Goal: Task Accomplishment & Management: Manage account settings

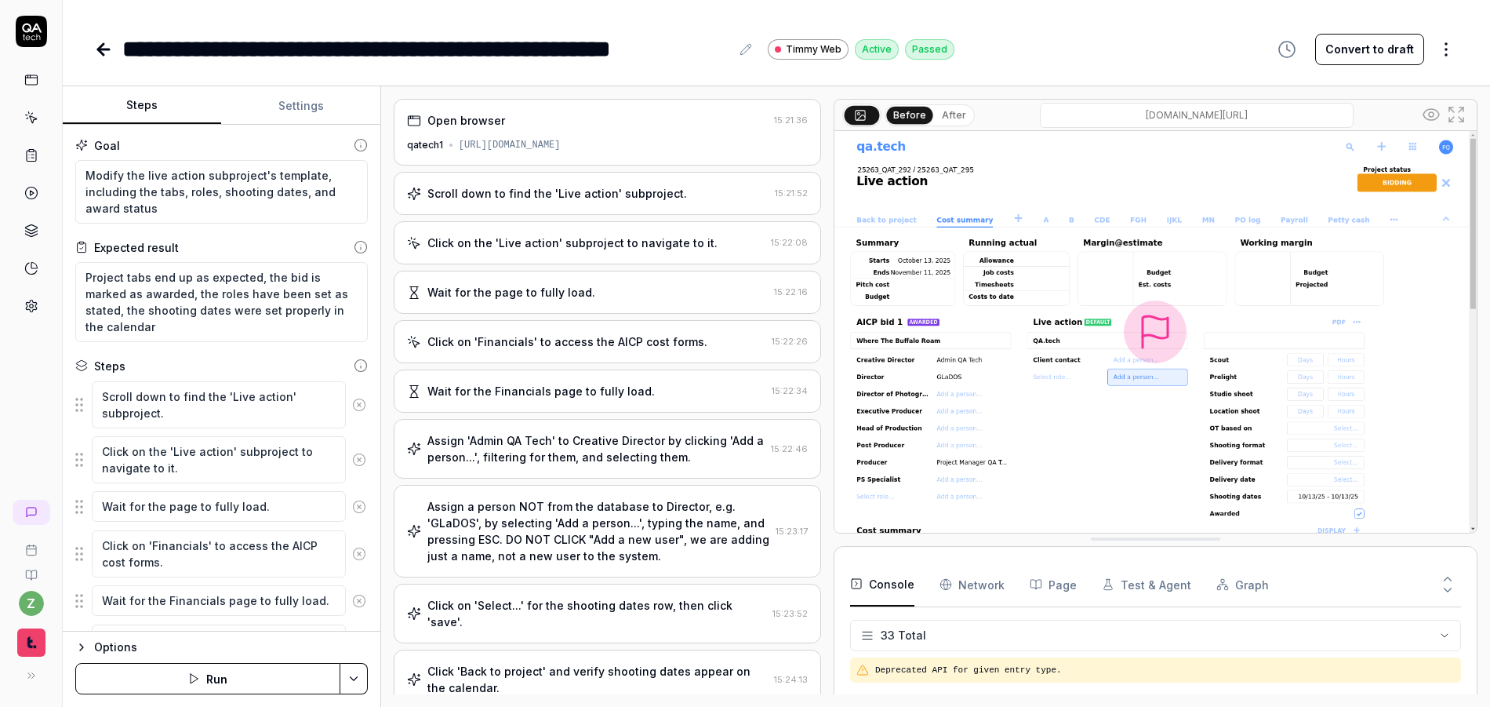
scroll to position [998, 0]
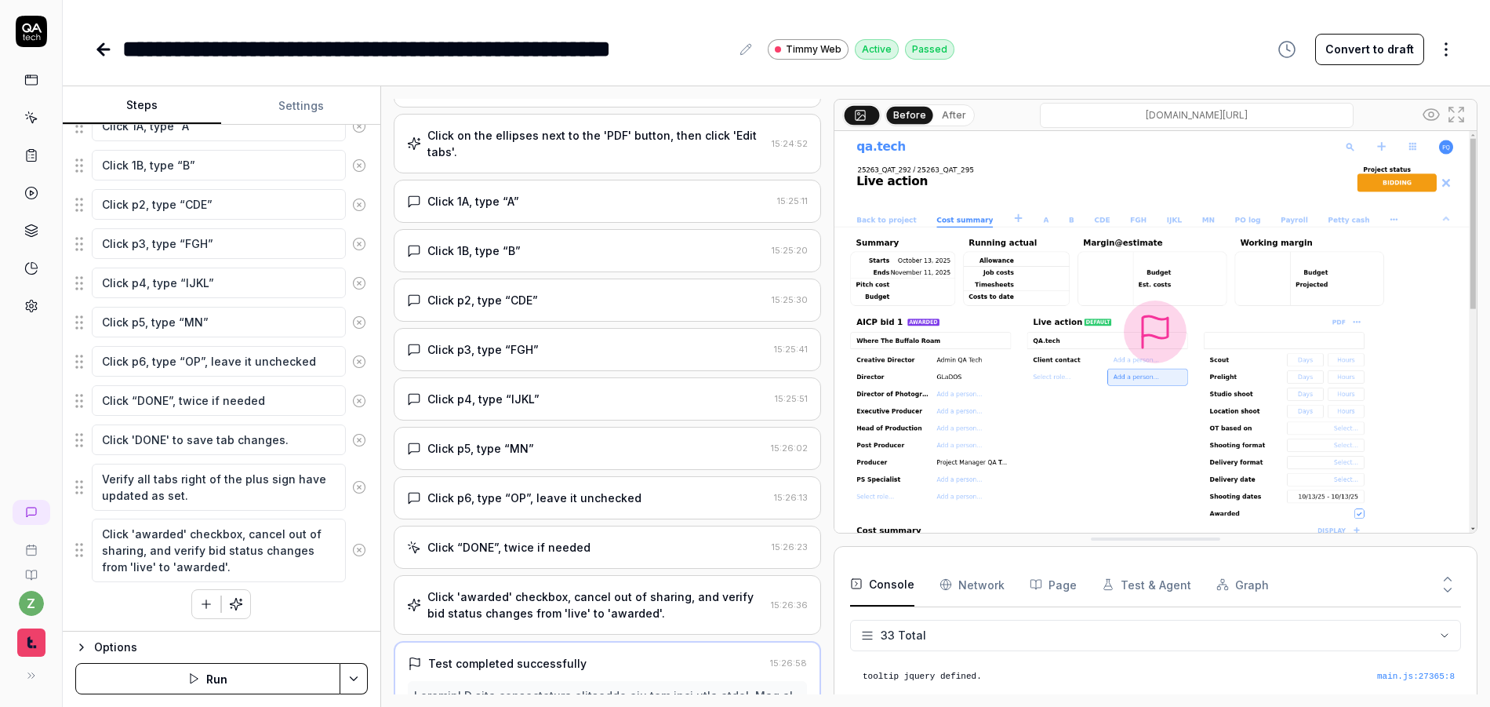
type textarea "*"
click at [39, 30] on icon at bounding box center [32, 28] width 20 height 9
click at [33, 116] on icon at bounding box center [31, 118] width 14 height 14
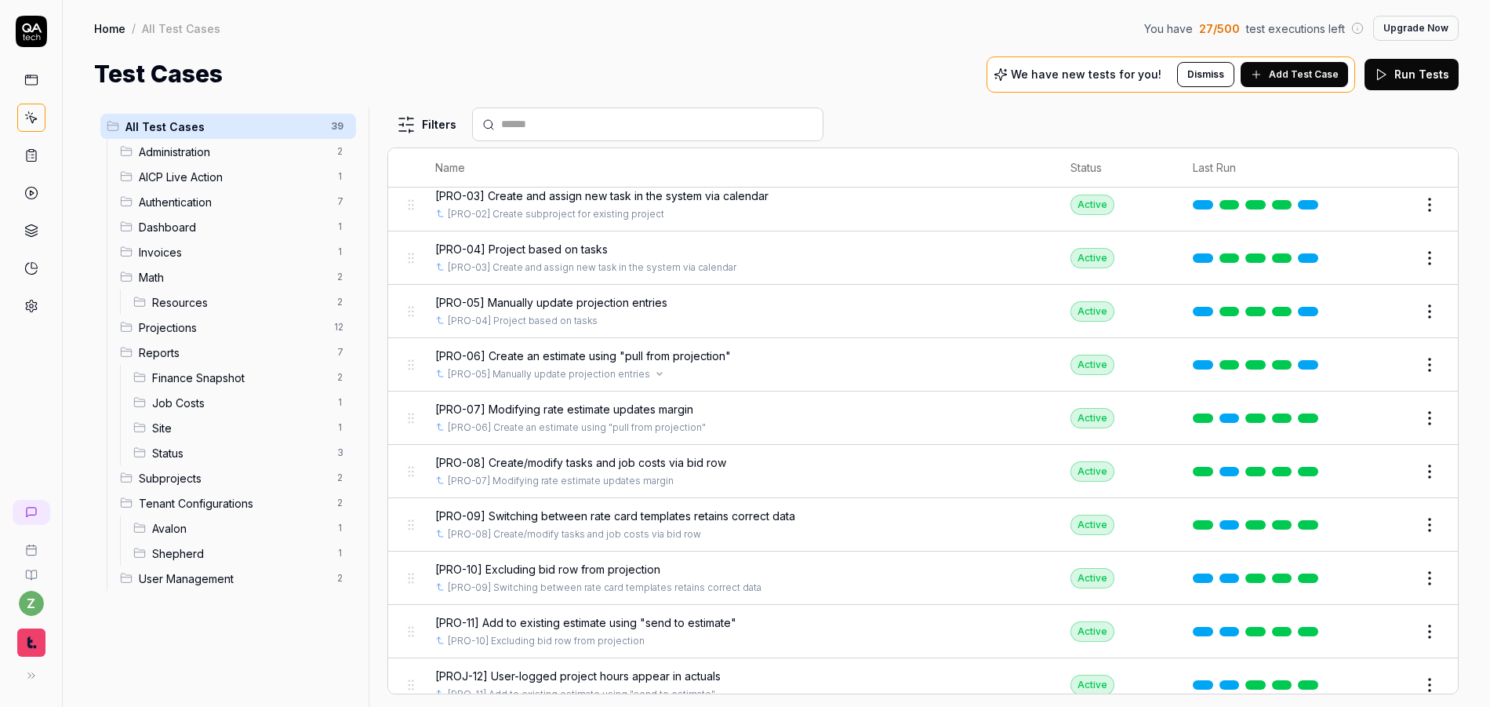
scroll to position [1089, 0]
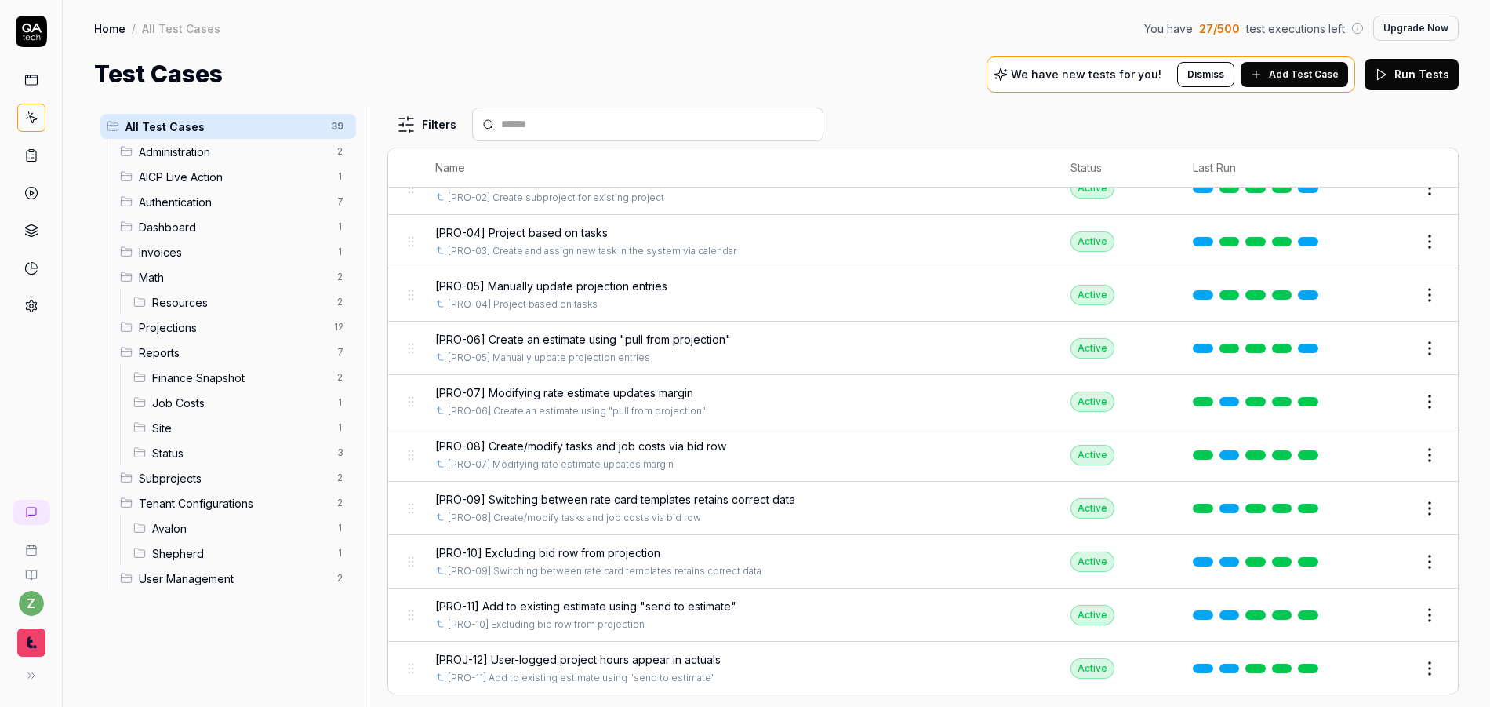
click at [605, 548] on span "[PRO-10] Excluding bid row from projection" at bounding box center [547, 552] width 225 height 16
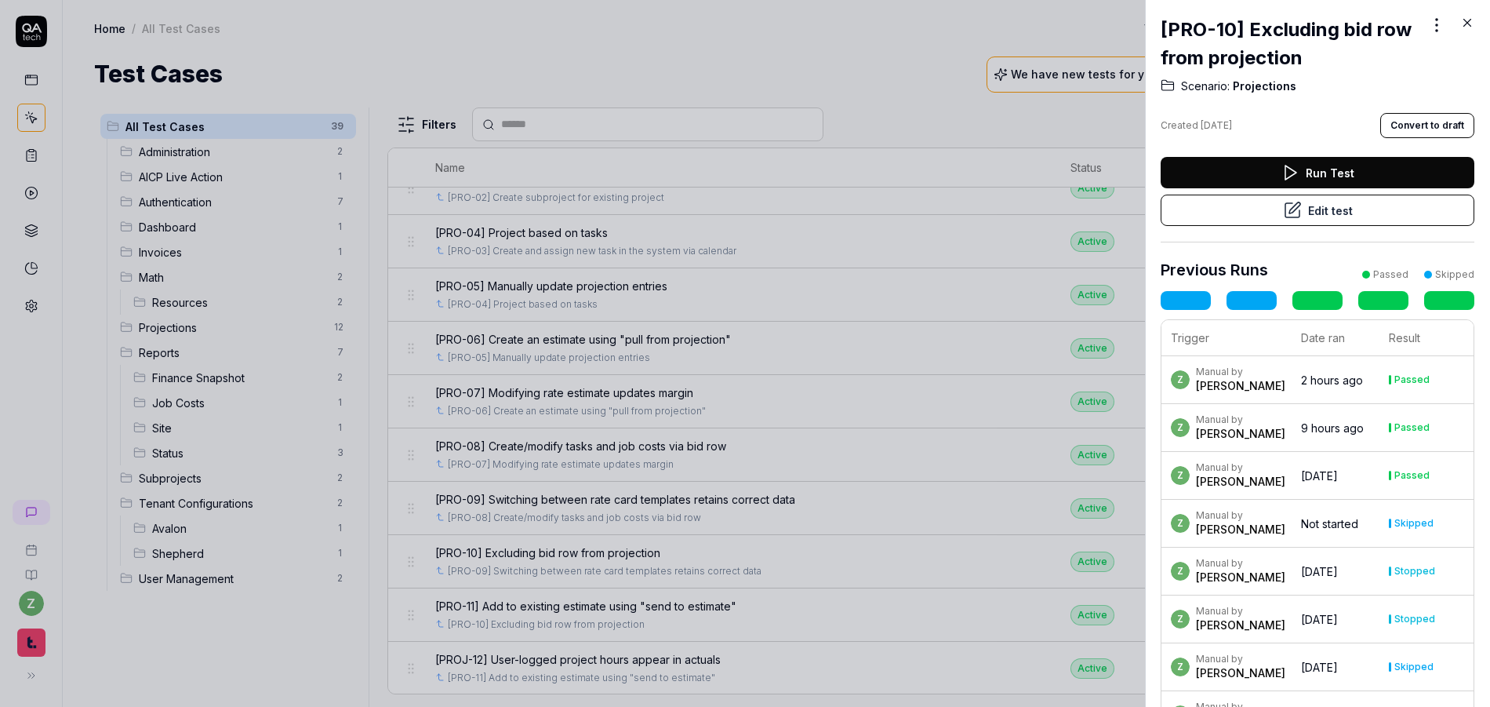
click at [1306, 213] on button "Edit test" at bounding box center [1318, 210] width 314 height 31
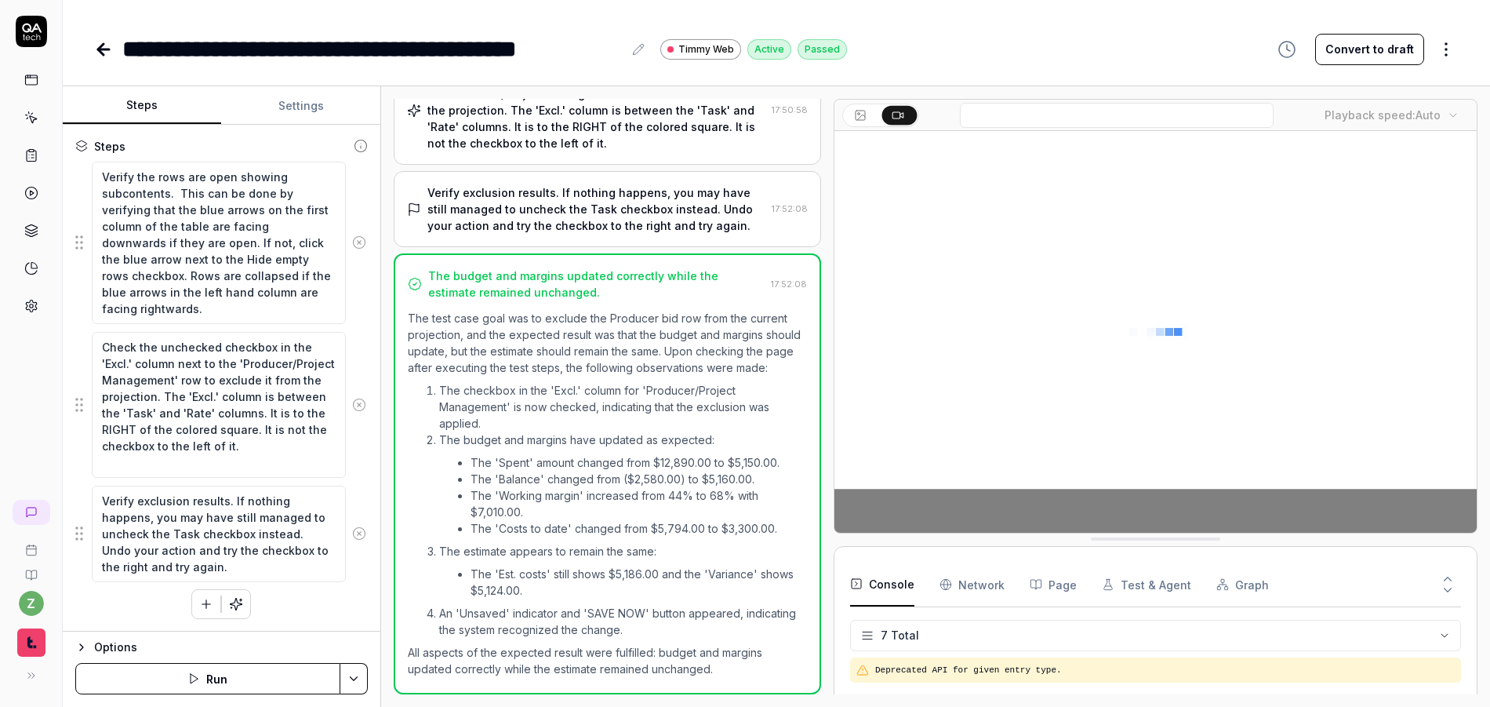
scroll to position [122, 0]
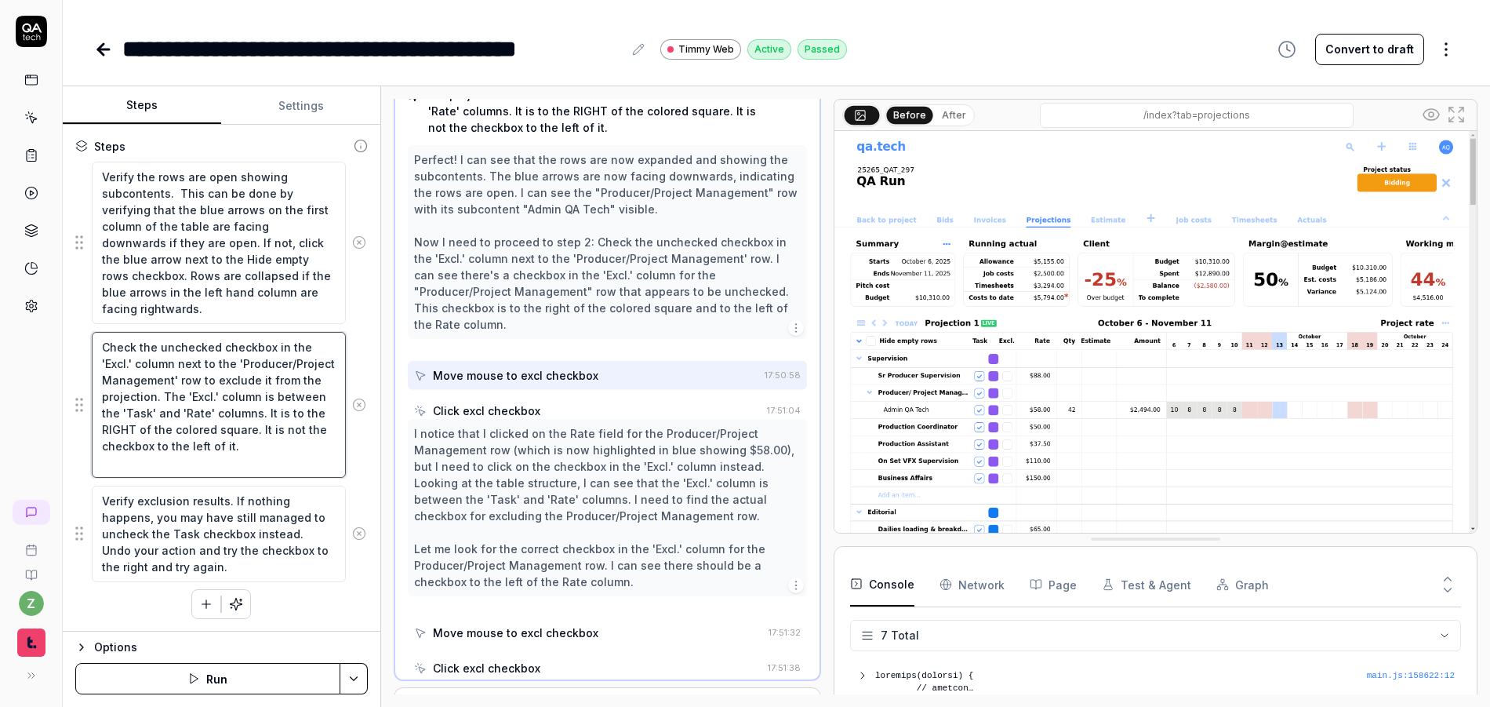
scroll to position [235, 0]
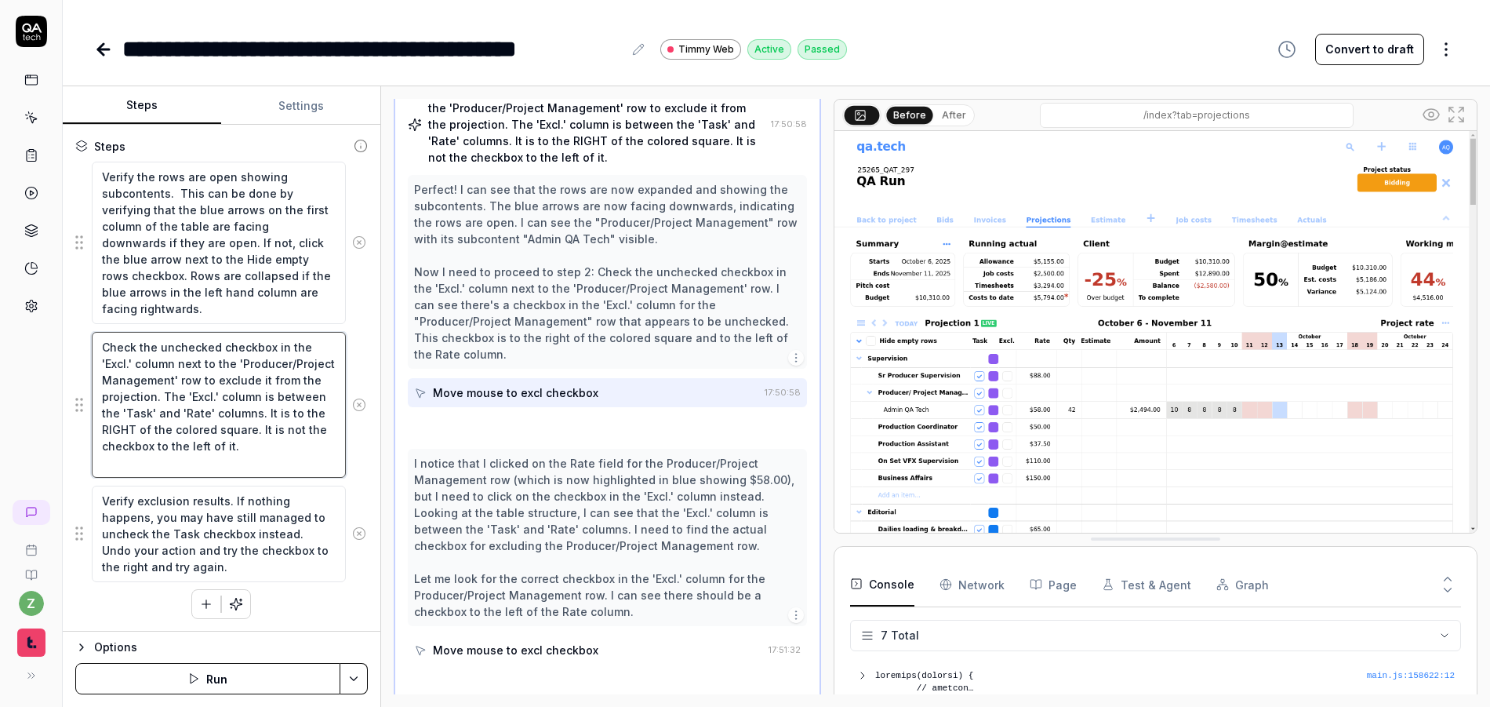
drag, startPoint x: 202, startPoint y: 467, endPoint x: 5, endPoint y: 267, distance: 280.1
click at [5, 267] on div "**********" at bounding box center [745, 353] width 1490 height 707
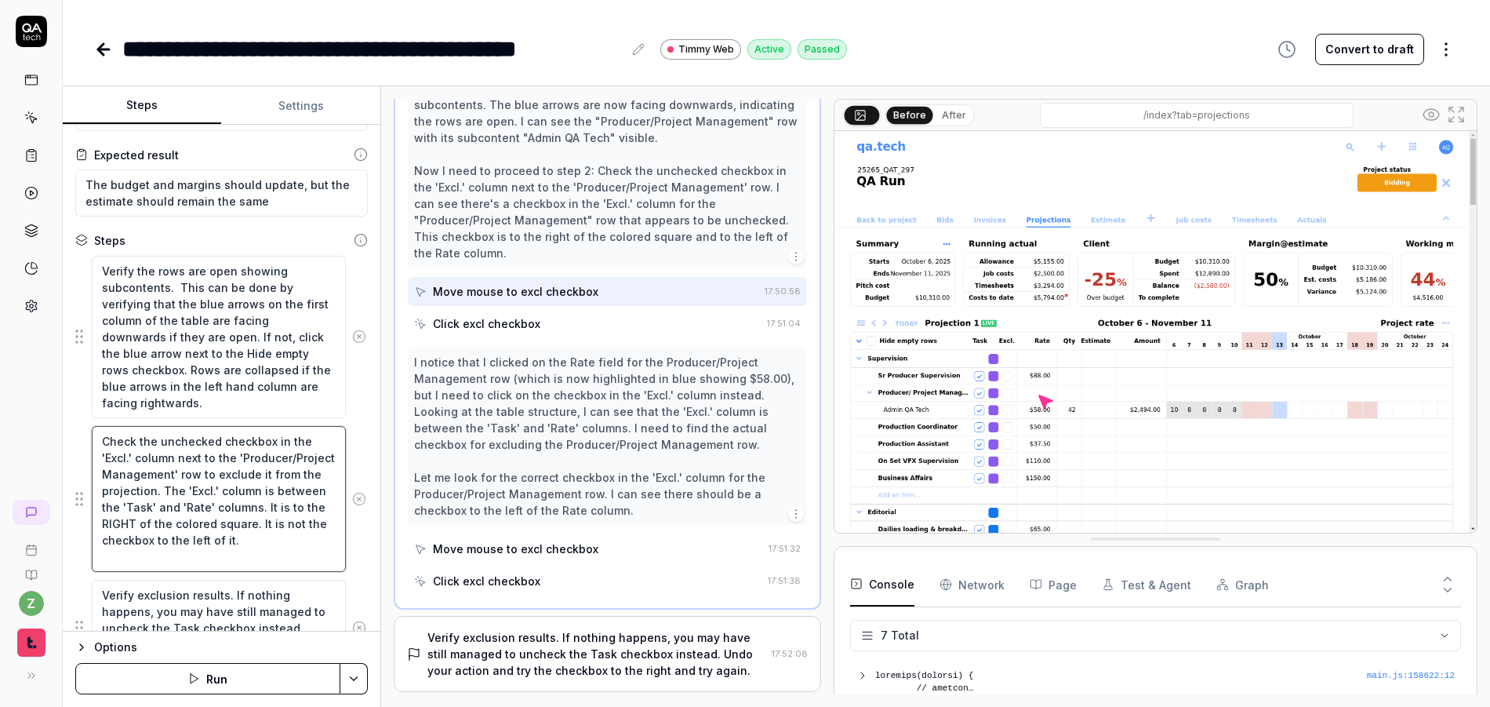
scroll to position [109, 0]
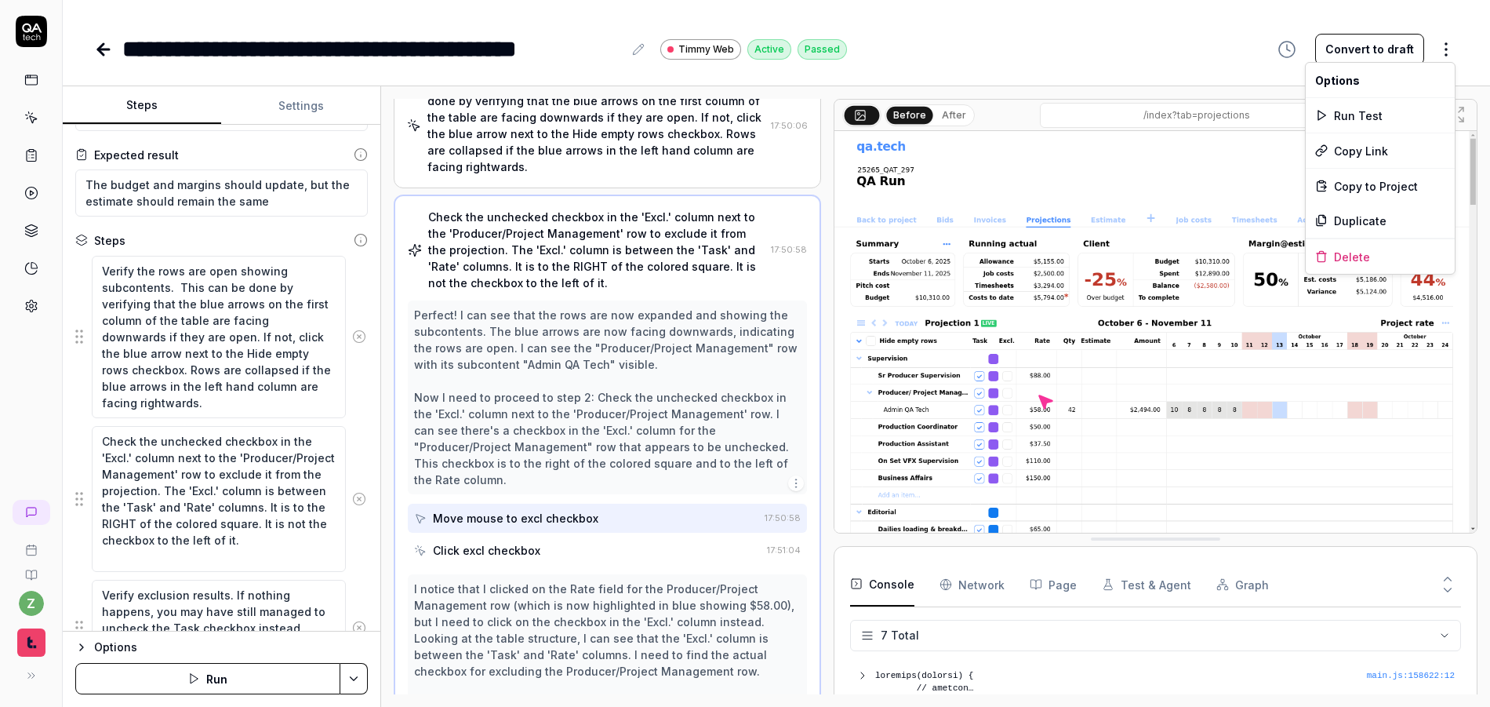
click at [1453, 49] on html "**********" at bounding box center [745, 353] width 1490 height 707
type textarea "*"
click at [47, 152] on html "**********" at bounding box center [745, 353] width 1490 height 707
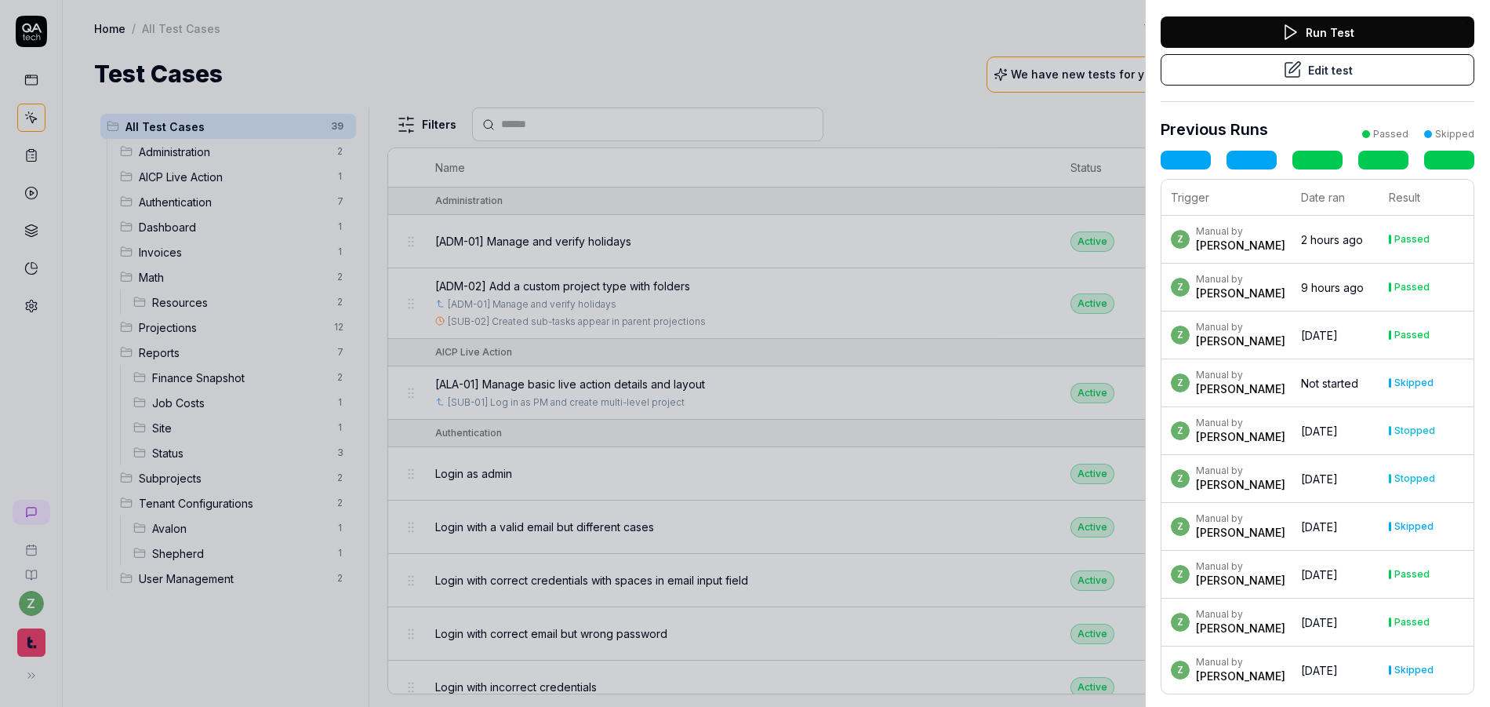
scroll to position [144, 0]
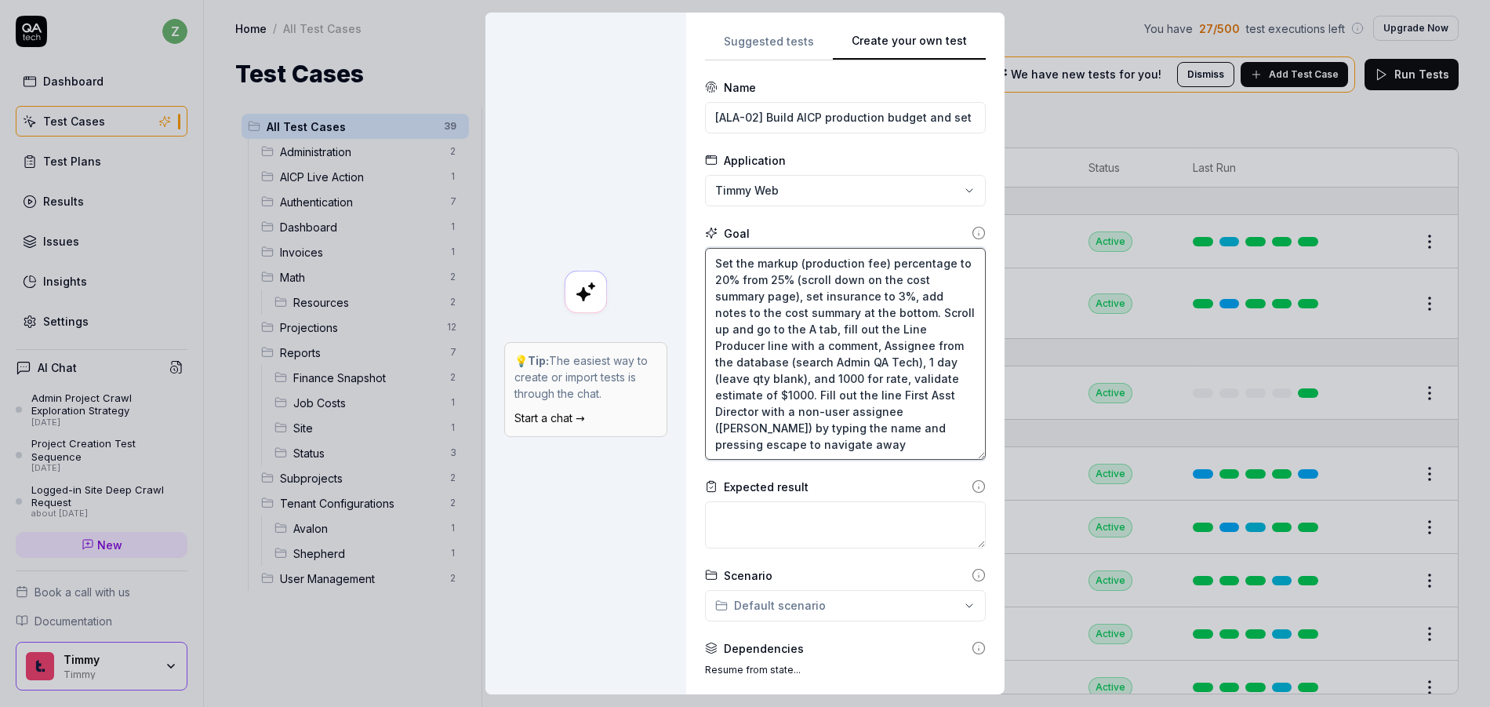
type textarea "*"
click at [824, 360] on textarea "Set the markup (production fee) percentage to 20% from 25% (scroll down on the …" at bounding box center [845, 354] width 281 height 212
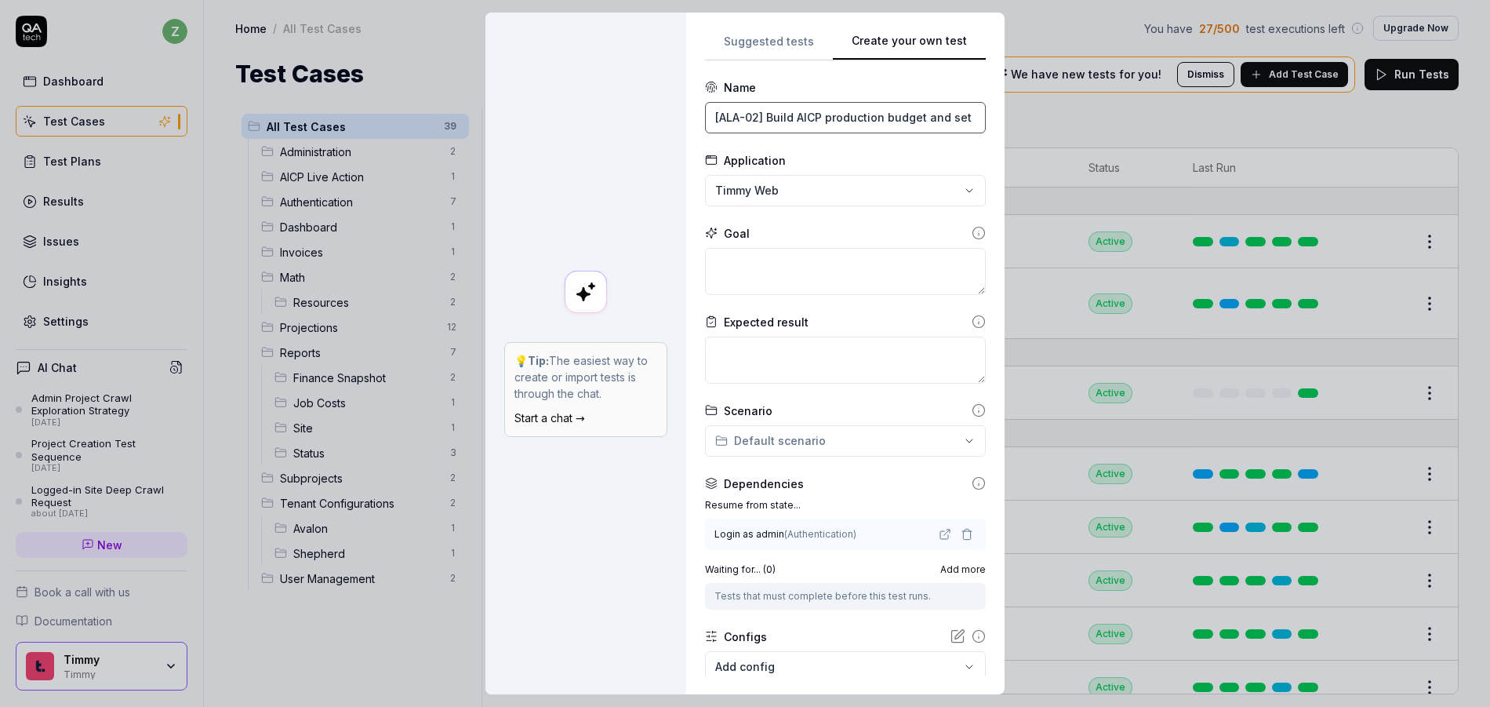
click at [803, 122] on input "[ALA-02] Build AICP production budget and set rates" at bounding box center [845, 117] width 281 height 31
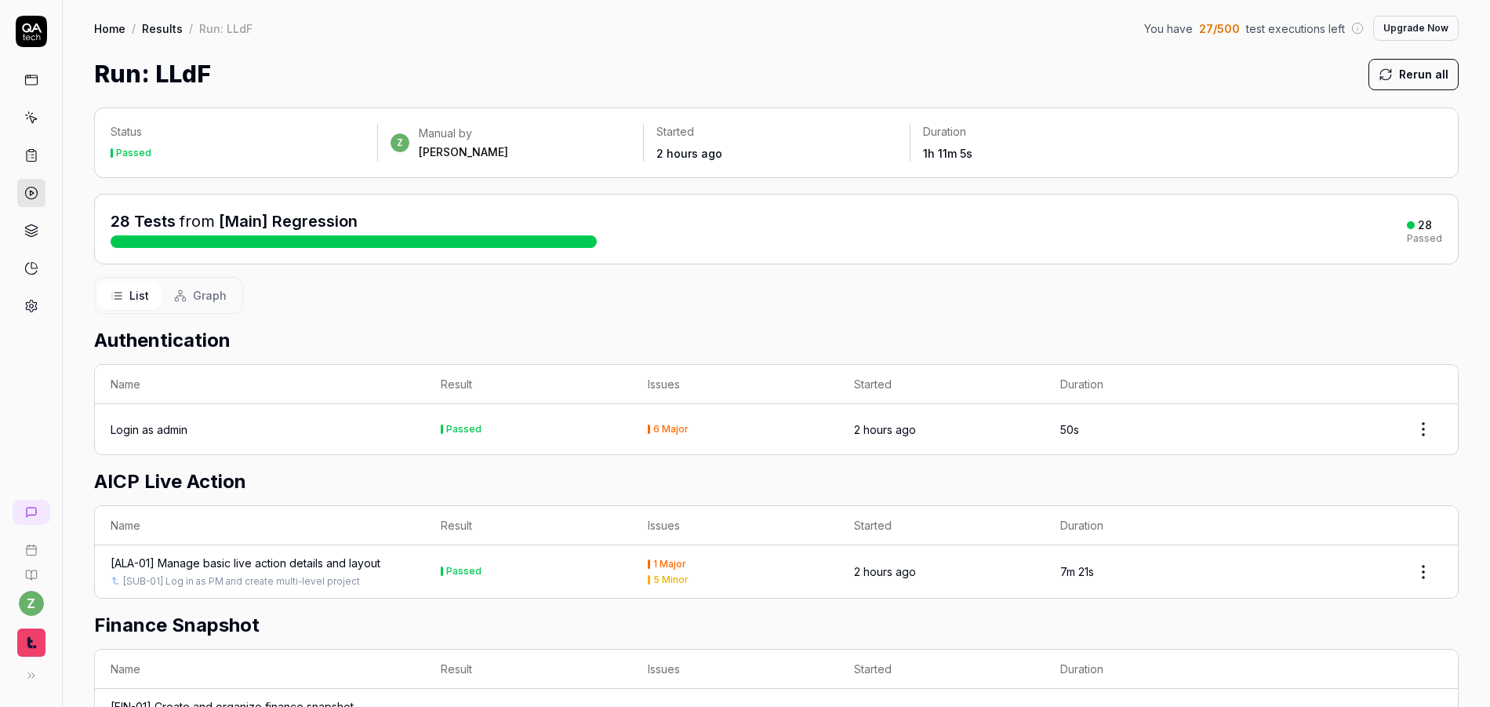
click at [150, 27] on link "Results" at bounding box center [162, 28] width 41 height 16
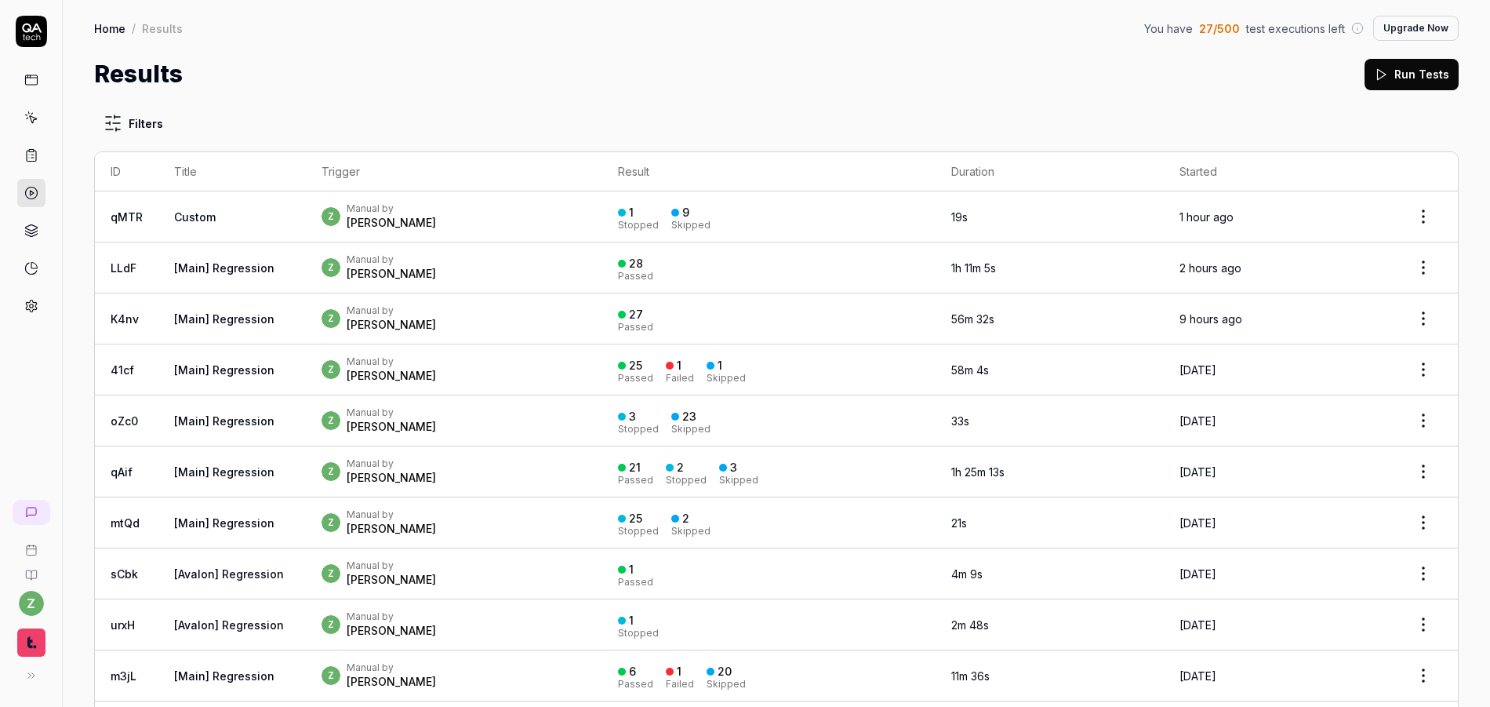
click at [247, 267] on link "[Main] Regression" at bounding box center [224, 267] width 100 height 13
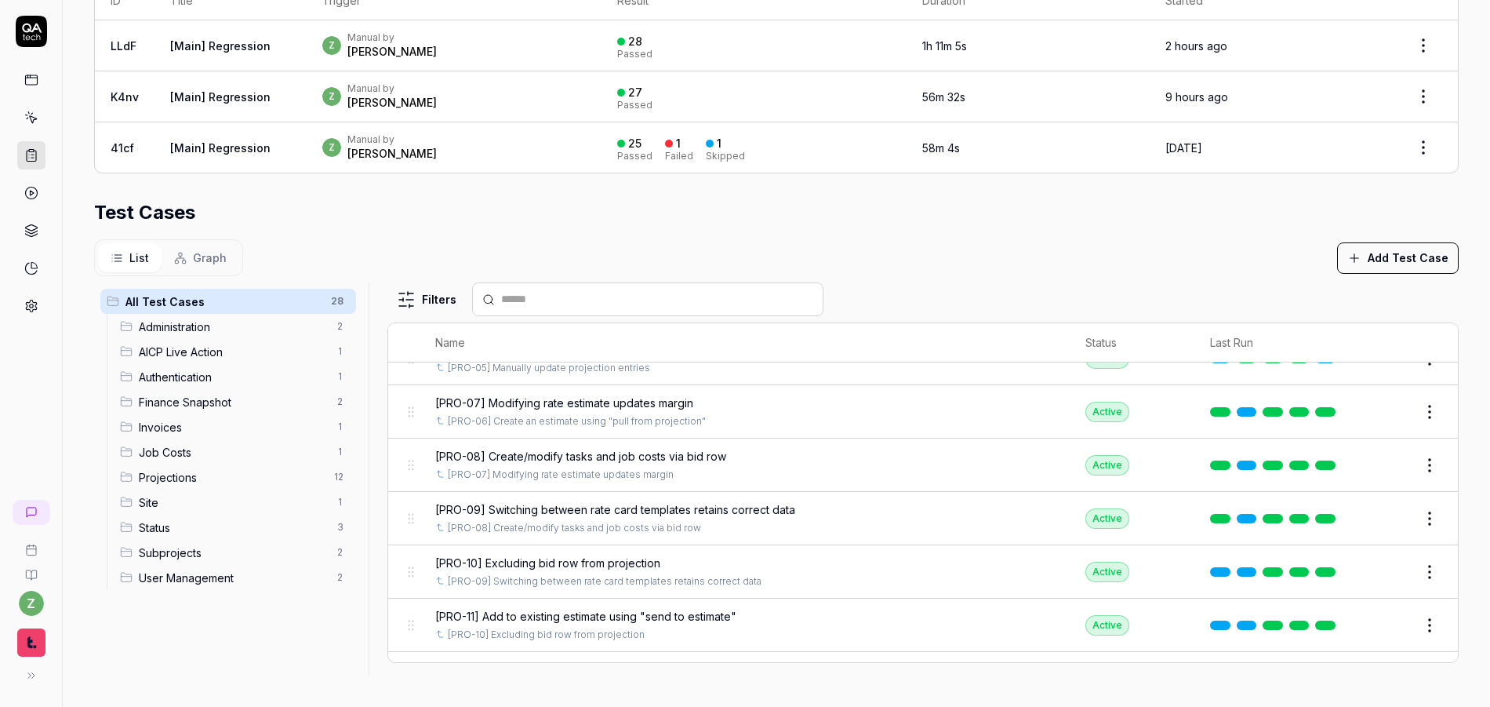
scroll to position [1115, 0]
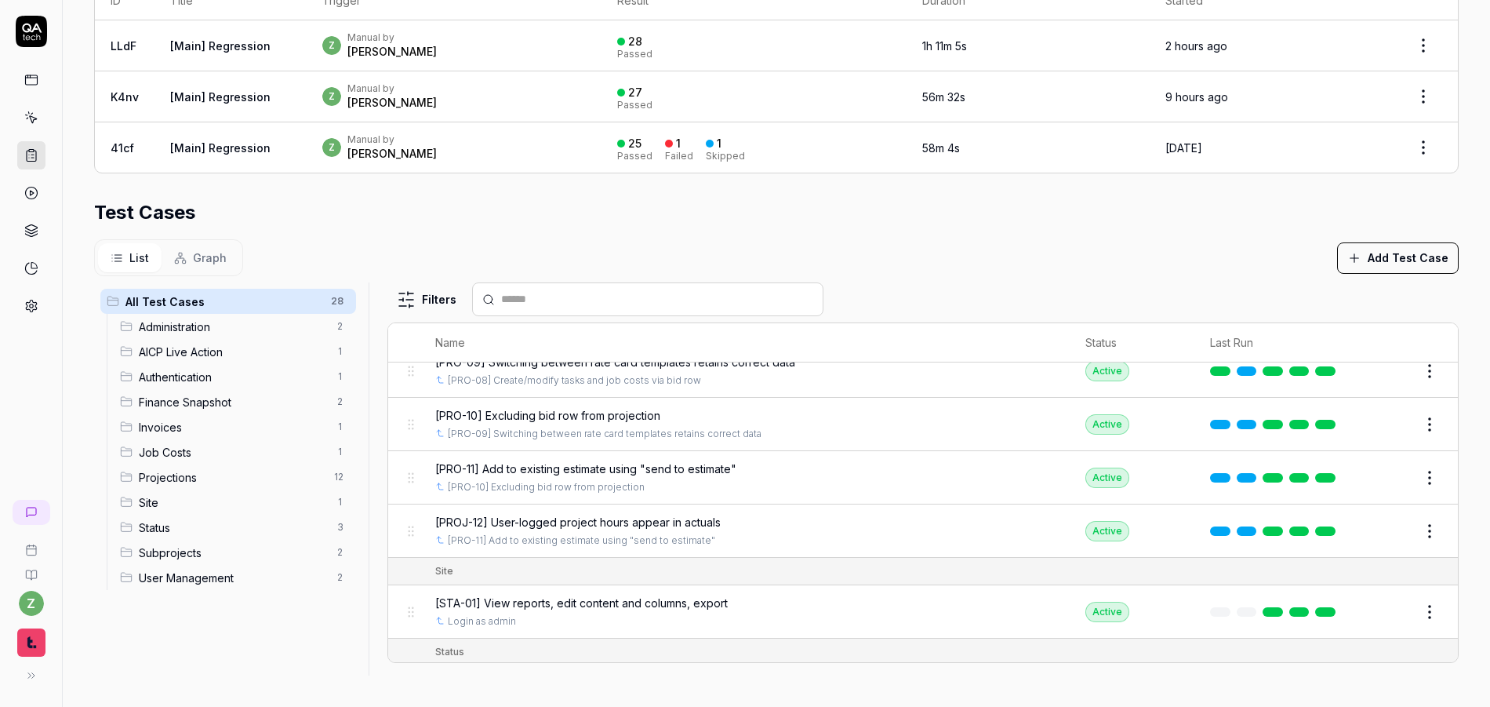
click at [651, 473] on span "[PRO-11] Add to existing estimate using "send to estimate"" at bounding box center [585, 468] width 301 height 16
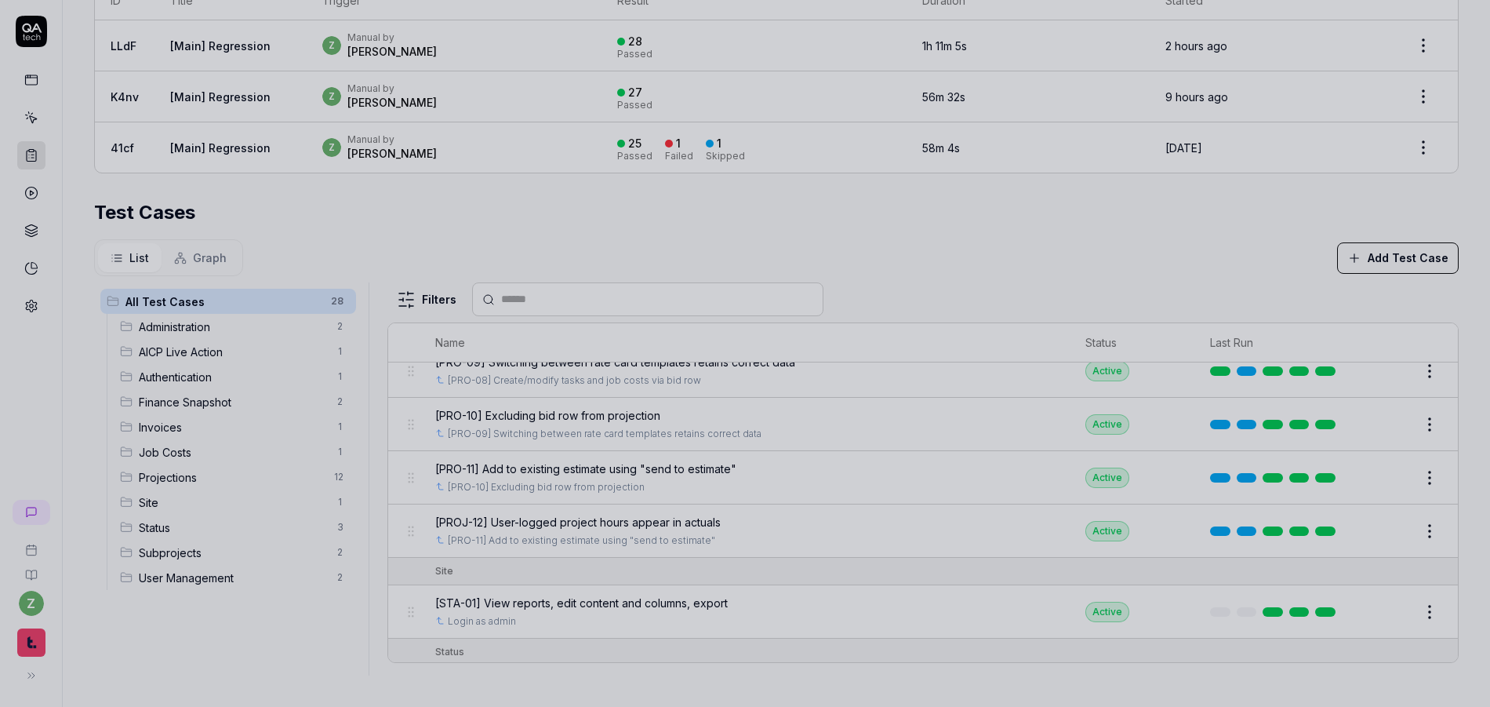
click at [689, 433] on div at bounding box center [745, 353] width 1490 height 707
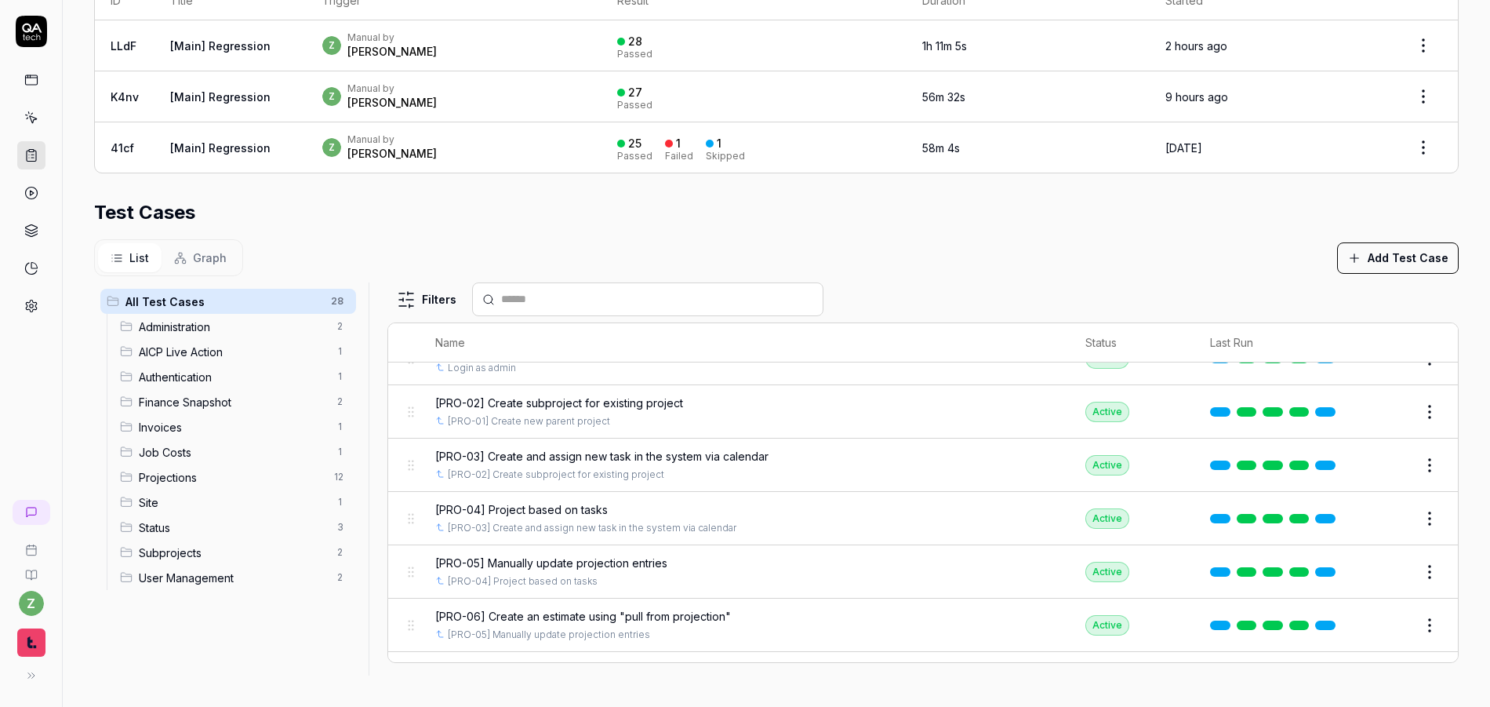
scroll to position [662, 0]
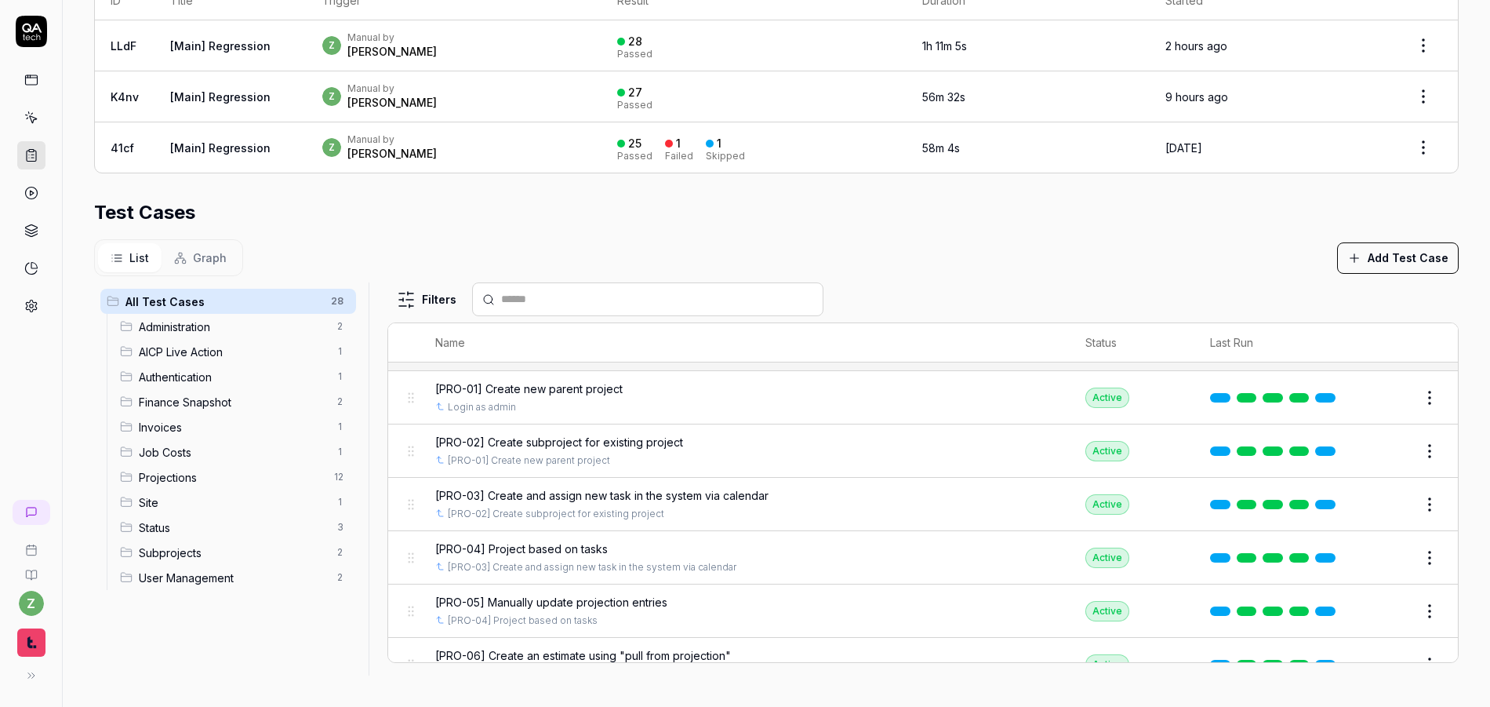
click at [576, 547] on span "[PRO-04] Project based on tasks" at bounding box center [521, 548] width 173 height 16
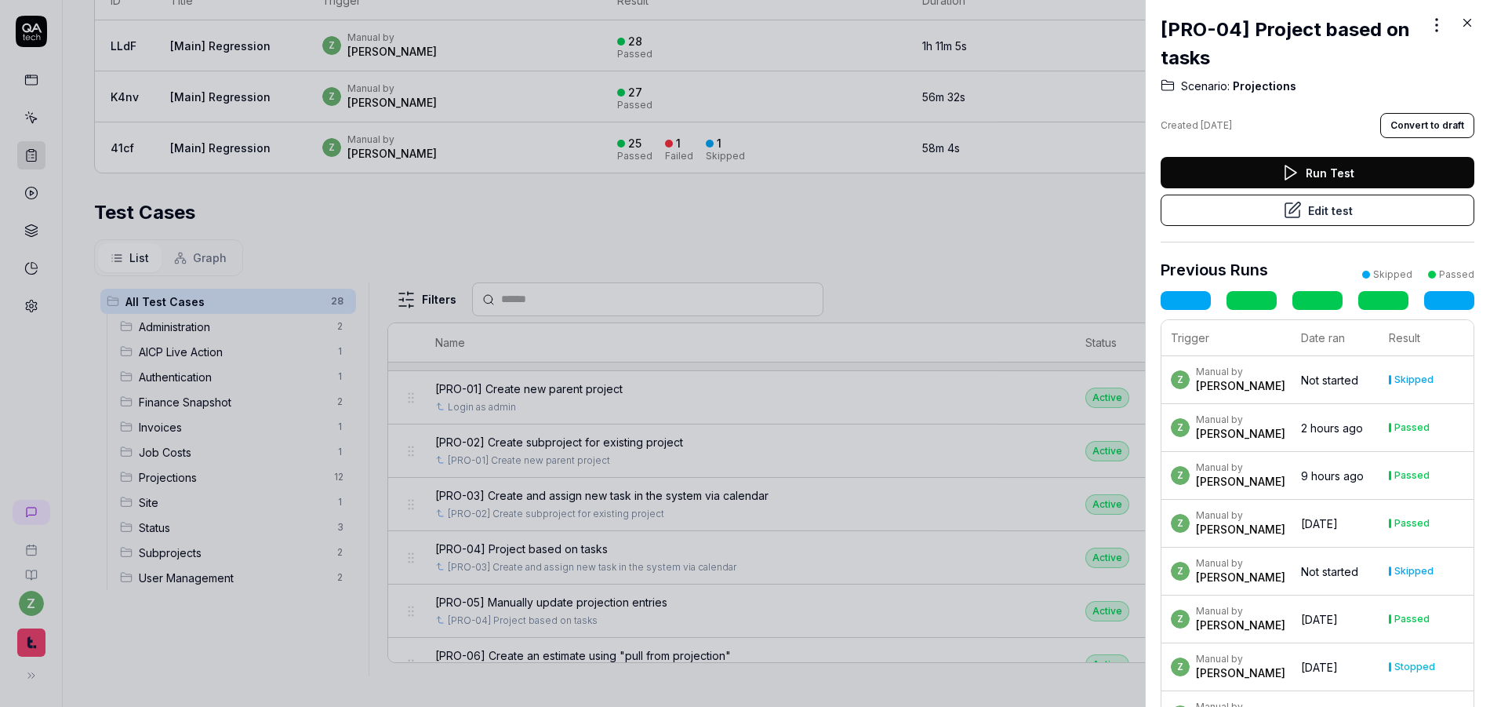
click at [1313, 213] on button "Edit test" at bounding box center [1318, 210] width 314 height 31
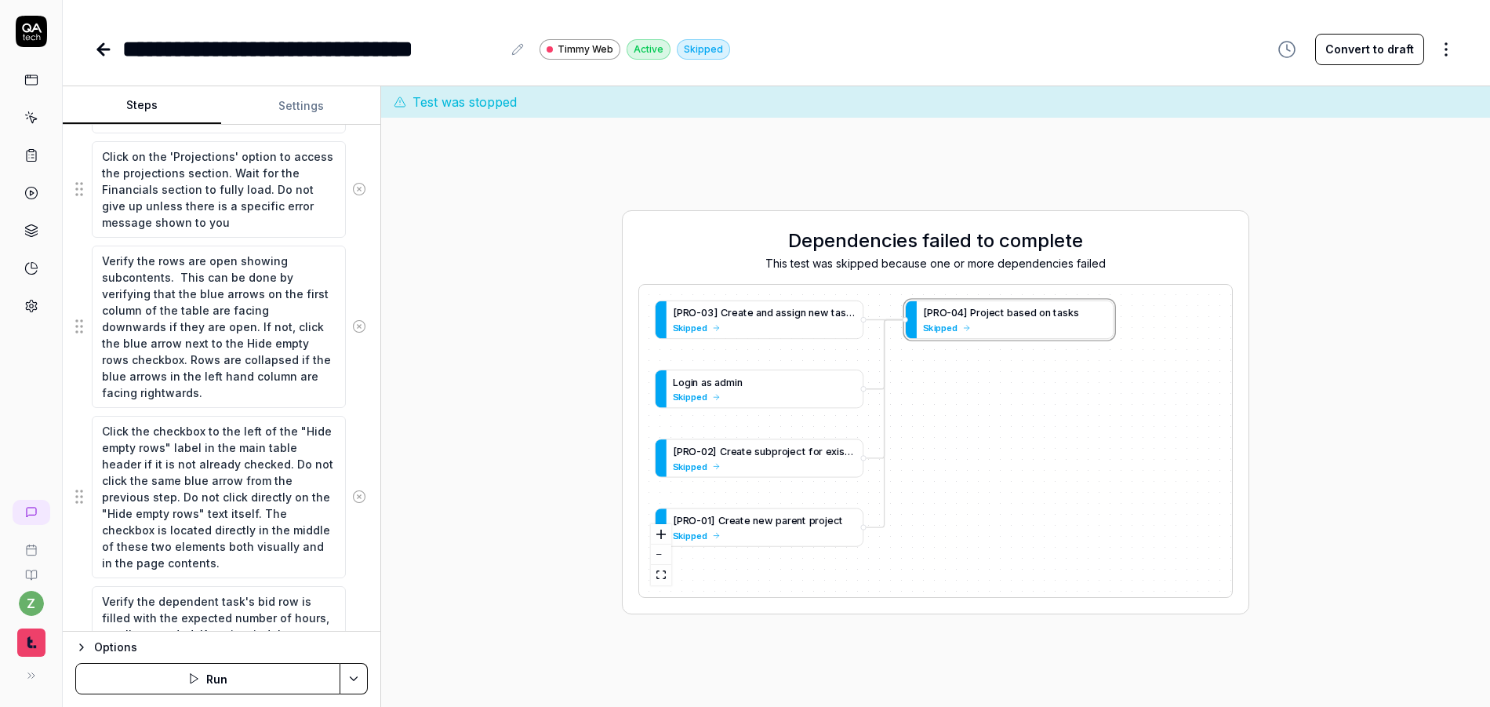
scroll to position [376, 0]
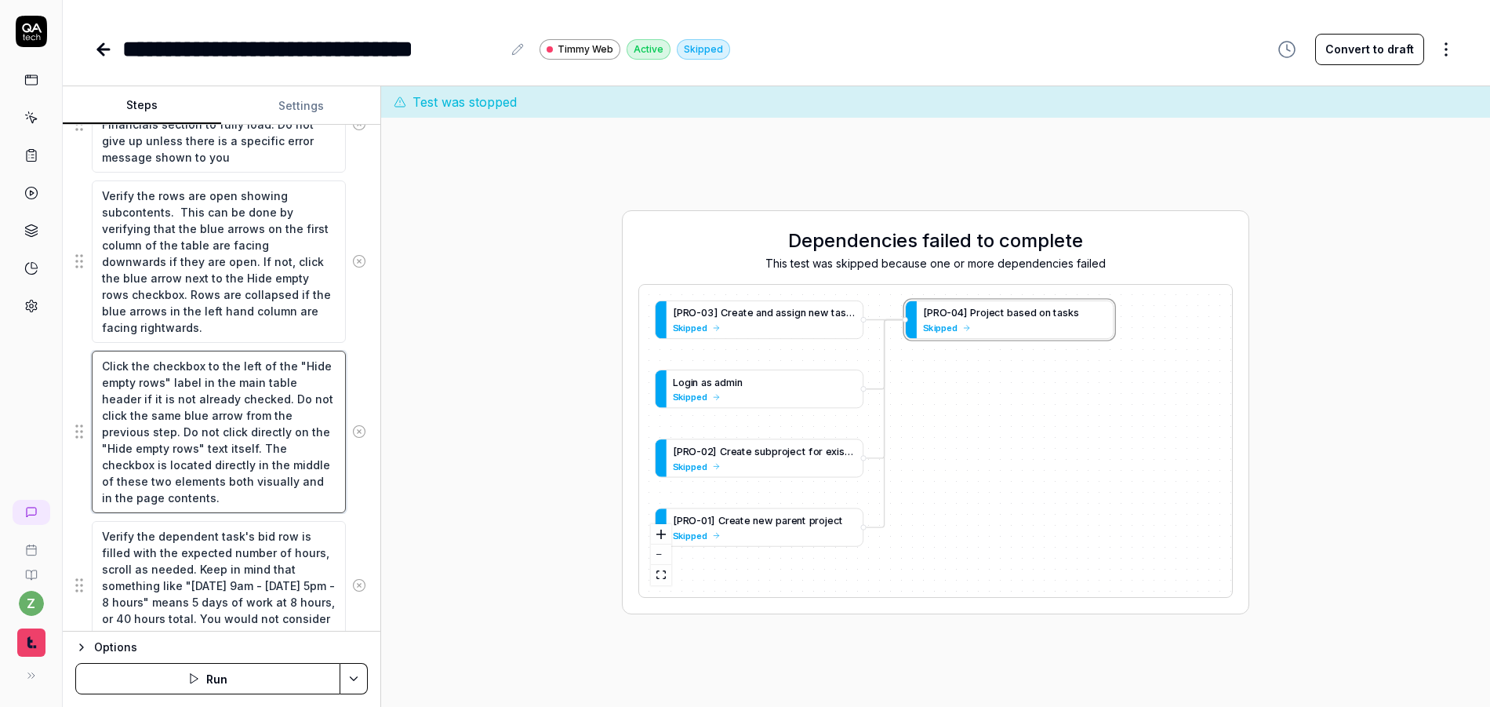
drag, startPoint x: 225, startPoint y: 507, endPoint x: 34, endPoint y: 358, distance: 242.1
click at [34, 358] on div "**********" at bounding box center [745, 353] width 1490 height 707
type textarea "*"
click at [505, 386] on div "Dependencies failed to complete This test was skipped because one or more depen…" at bounding box center [936, 412] width 1084 height 564
